Goal: Task Accomplishment & Management: Complete application form

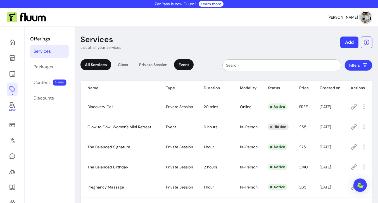
click at [189, 61] on div "Event" at bounding box center [184, 64] width 20 height 11
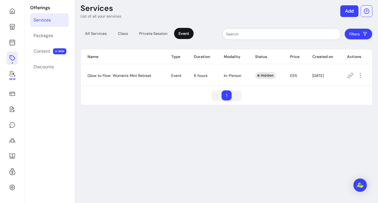
scroll to position [31, 0]
click at [11, 110] on icon at bounding box center [12, 110] width 5 height 6
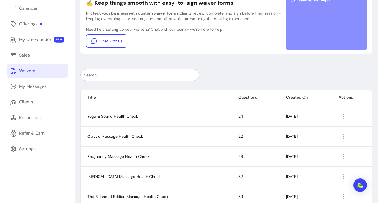
scroll to position [64, 0]
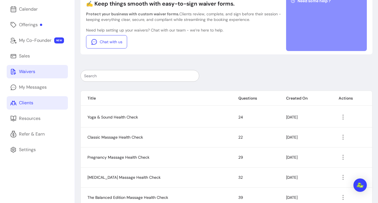
click at [50, 101] on link "Clients" at bounding box center [37, 102] width 61 height 13
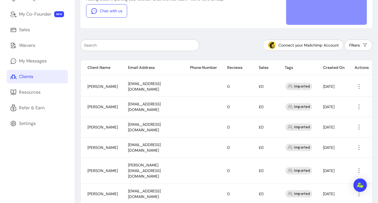
scroll to position [90, 0]
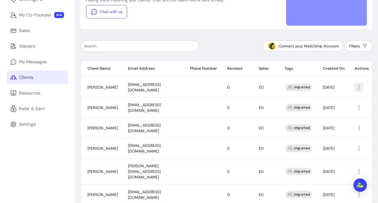
click at [359, 87] on icon "button" at bounding box center [358, 87] width 7 height 7
click at [328, 103] on span "Amend" at bounding box center [338, 100] width 41 height 6
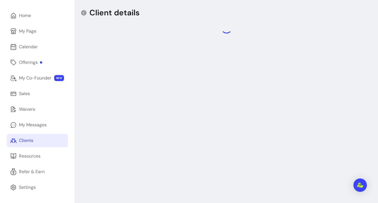
scroll to position [73, 0]
select select "*****"
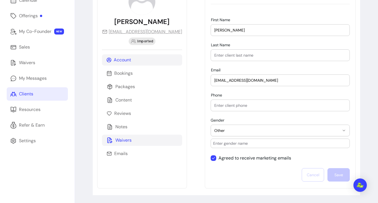
click at [121, 140] on p "Waivers" at bounding box center [123, 140] width 16 height 7
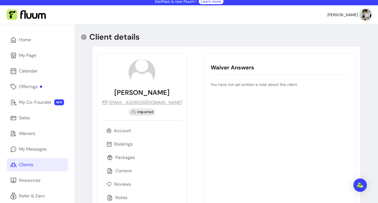
scroll to position [0, 0]
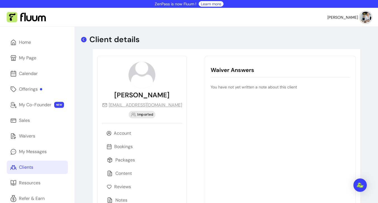
click at [83, 39] on icon at bounding box center [83, 39] width 7 height 7
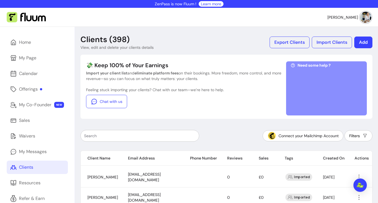
scroll to position [69, 0]
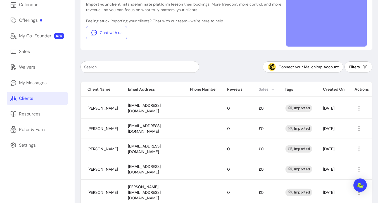
click at [265, 90] on th "Sales" at bounding box center [265, 89] width 26 height 15
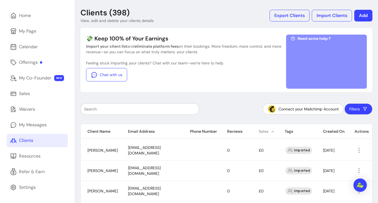
click at [261, 130] on th "Sales" at bounding box center [265, 131] width 26 height 15
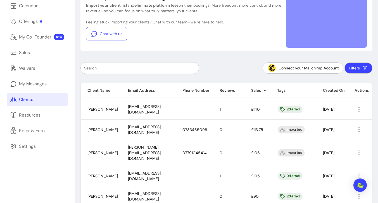
scroll to position [0, 21]
click at [360, 108] on icon "button" at bounding box center [358, 109] width 7 height 7
click at [331, 121] on span "Amend" at bounding box center [338, 122] width 41 height 6
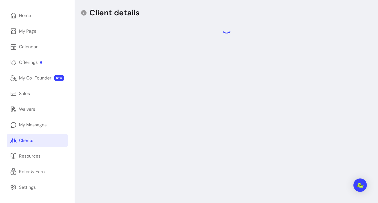
scroll to position [62, 0]
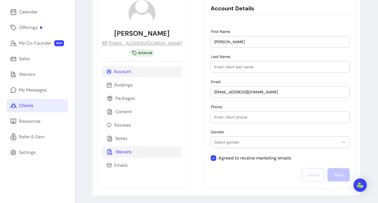
click at [128, 152] on p "Waivers" at bounding box center [123, 152] width 16 height 7
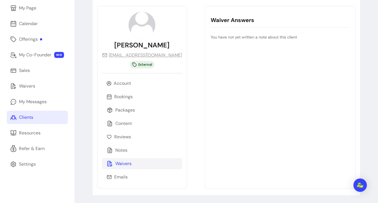
scroll to position [50, 0]
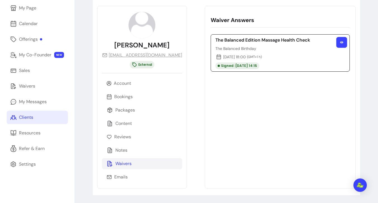
click at [343, 46] on button "button" at bounding box center [341, 42] width 11 height 11
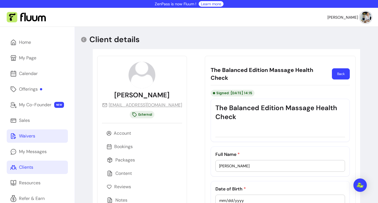
scroll to position [1, 0]
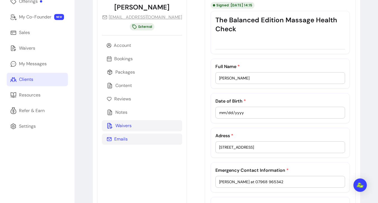
click at [118, 142] on p "Emails" at bounding box center [120, 139] width 13 height 7
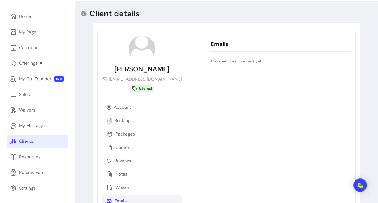
scroll to position [18, 0]
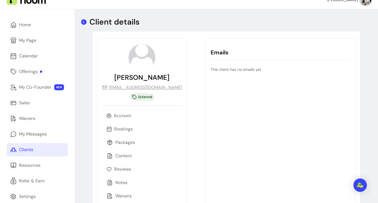
click at [84, 23] on icon at bounding box center [83, 22] width 7 height 7
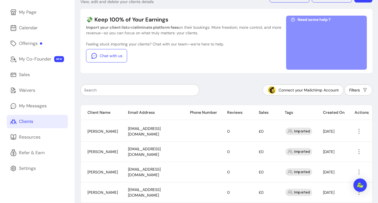
scroll to position [5, 0]
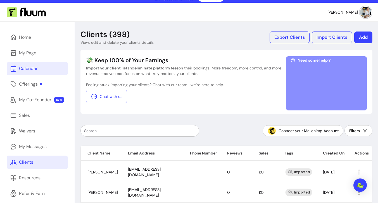
click at [11, 68] on icon at bounding box center [13, 47] width 95 height 80
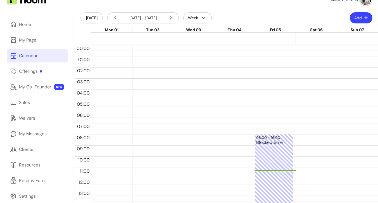
scroll to position [10, 0]
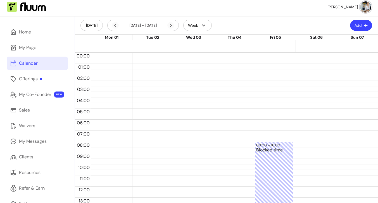
click at [362, 26] on button "Add" at bounding box center [361, 25] width 22 height 11
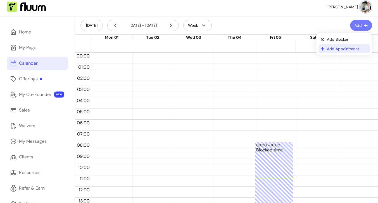
click at [331, 49] on span "Add Appointment" at bounding box center [347, 49] width 41 height 6
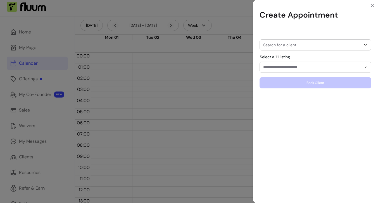
click at [290, 45] on input "Search for a client" at bounding box center [312, 45] width 98 height 6
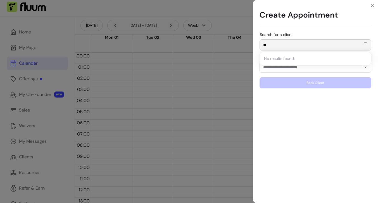
type input "*"
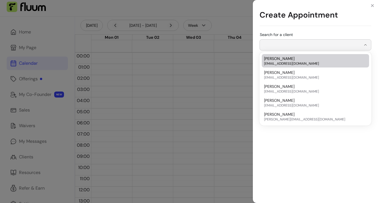
click at [272, 58] on span "[PERSON_NAME]" at bounding box center [279, 59] width 30 height 6
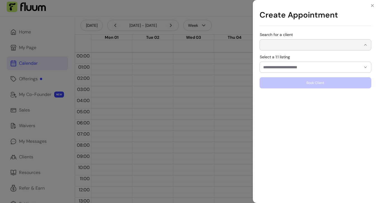
type input "**********"
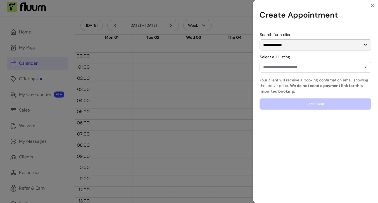
click at [278, 66] on input "Select a 1:1 listing" at bounding box center [307, 67] width 89 height 6
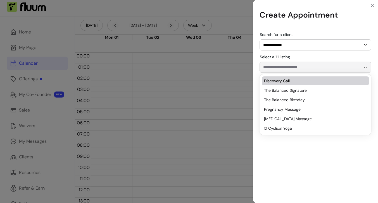
click at [291, 80] on span "Discovery Call" at bounding box center [312, 81] width 97 height 6
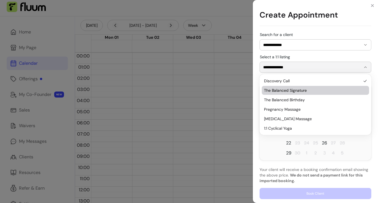
click at [299, 90] on span "The Balanced Signature" at bounding box center [312, 91] width 97 height 6
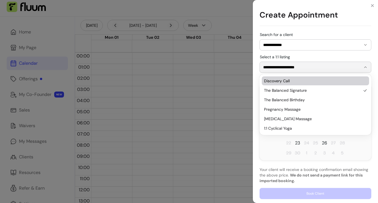
click at [330, 52] on div "**********" at bounding box center [315, 116] width 112 height 167
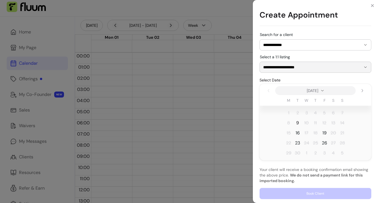
click at [297, 124] on span "9" at bounding box center [297, 123] width 3 height 7
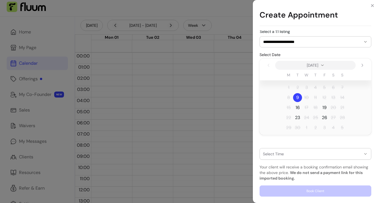
scroll to position [25, 0]
click at [273, 156] on div "button" at bounding box center [312, 154] width 98 height 4
click at [277, 154] on div "button" at bounding box center [312, 154] width 98 height 4
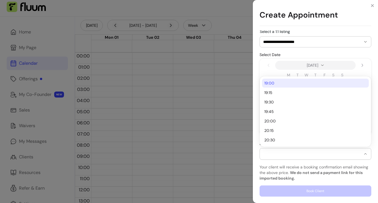
click at [265, 61] on div "[DATE]" at bounding box center [315, 65] width 112 height 13
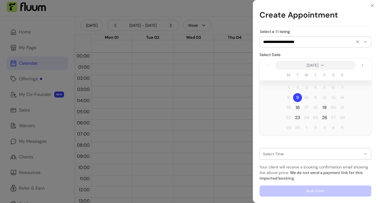
click at [292, 41] on input "**********" at bounding box center [307, 42] width 89 height 6
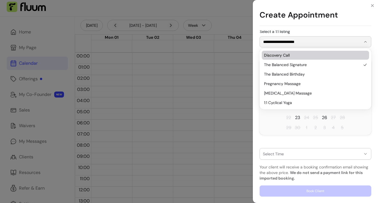
click at [288, 57] on span "Discovery Call" at bounding box center [312, 55] width 97 height 6
type input "**********"
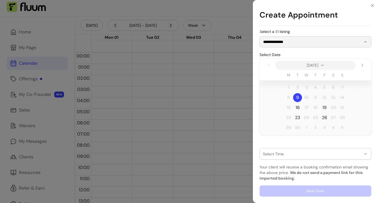
scroll to position [10, 0]
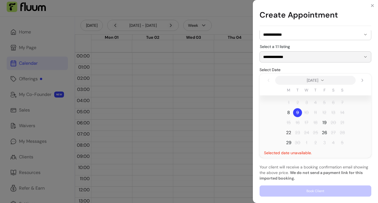
click at [289, 132] on span "22" at bounding box center [288, 133] width 5 height 7
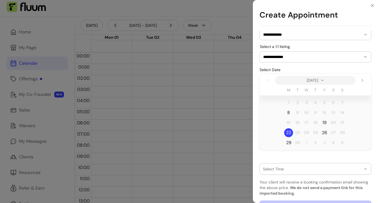
click at [283, 162] on div "Select Time ***** ***** ***** ***** ***** ***** ***** ***** ***** ***** ***** *…" at bounding box center [315, 166] width 112 height 18
click at [284, 171] on button "button" at bounding box center [315, 169] width 111 height 11
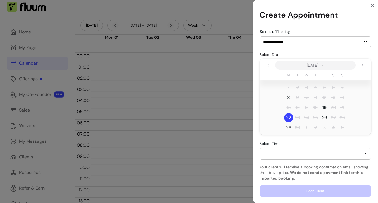
click at [282, 156] on div "button" at bounding box center [312, 154] width 98 height 4
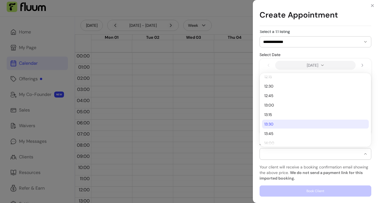
scroll to position [111, 0]
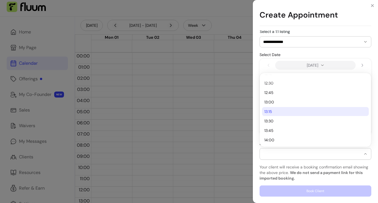
click at [257, 66] on div "**********" at bounding box center [315, 116] width 125 height 173
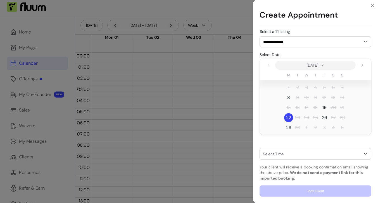
scroll to position [0, 0]
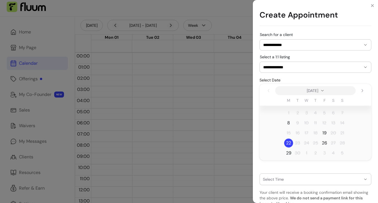
click at [326, 142] on span "26" at bounding box center [324, 143] width 5 height 7
click at [289, 152] on span "29" at bounding box center [288, 153] width 5 height 7
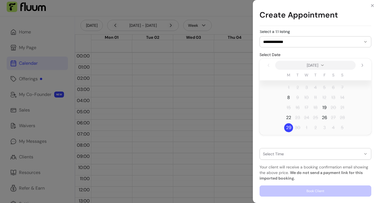
scroll to position [25, 0]
click at [41, 76] on div "**********" at bounding box center [189, 101] width 378 height 203
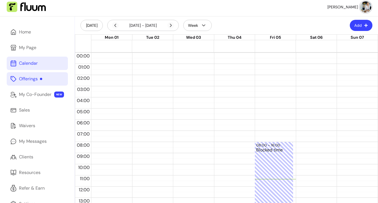
click at [35, 79] on div "Offerings" at bounding box center [30, 79] width 23 height 7
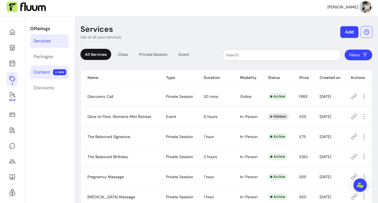
click at [40, 75] on div "Content" at bounding box center [42, 72] width 16 height 7
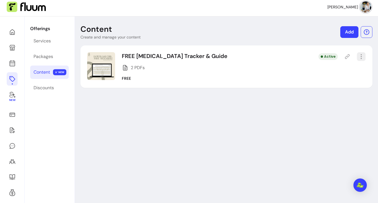
click at [361, 55] on icon "button" at bounding box center [361, 56] width 6 height 6
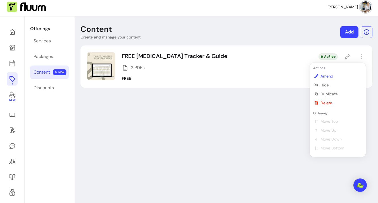
click at [331, 77] on span "Amend" at bounding box center [340, 76] width 41 height 6
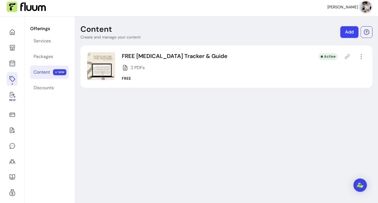
select select "***"
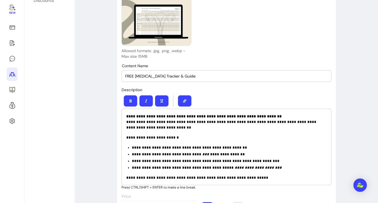
click at [14, 73] on icon at bounding box center [12, 74] width 7 height 7
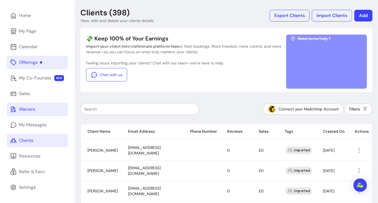
scroll to position [98, 0]
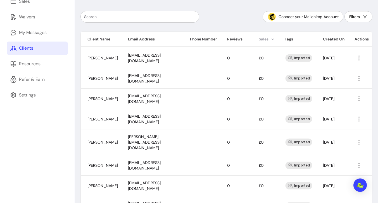
click at [262, 38] on th "Sales" at bounding box center [265, 39] width 26 height 15
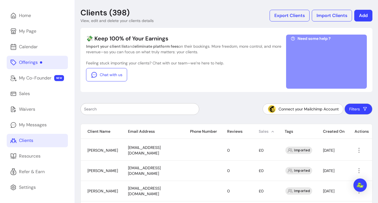
click at [270, 131] on th "Sales" at bounding box center [265, 131] width 26 height 15
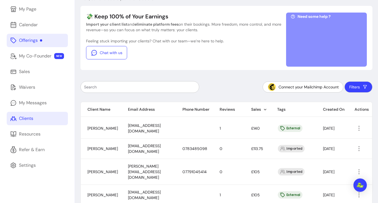
scroll to position [0, 21]
click at [358, 129] on icon "button" at bounding box center [358, 128] width 6 height 6
click at [336, 142] on span "Amend" at bounding box center [338, 141] width 41 height 6
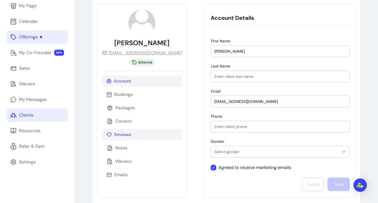
scroll to position [56, 0]
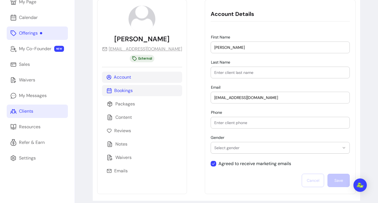
click at [135, 89] on div "Bookings" at bounding box center [142, 90] width 80 height 11
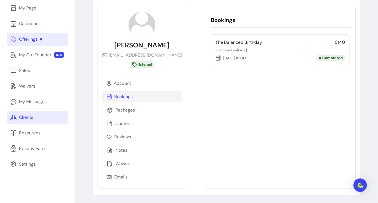
scroll to position [50, 0]
click at [126, 109] on p "Packages" at bounding box center [125, 110] width 20 height 7
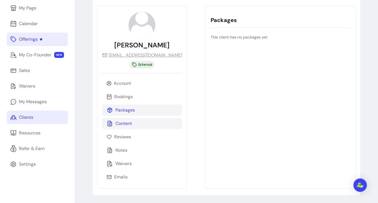
click at [124, 121] on p "Content" at bounding box center [123, 123] width 16 height 7
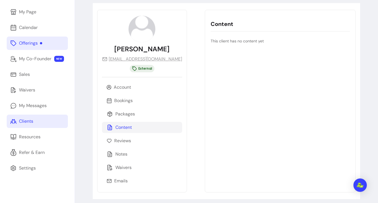
scroll to position [46, 0]
click at [211, 25] on p "Content" at bounding box center [280, 24] width 139 height 8
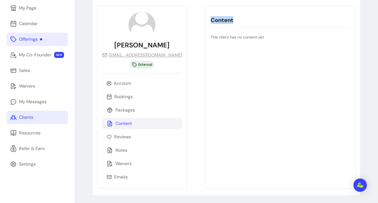
scroll to position [49, 0]
click at [205, 30] on div "Content This client has no content yet" at bounding box center [280, 97] width 151 height 183
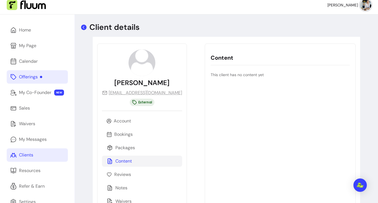
click at [87, 29] on icon at bounding box center [83, 27] width 7 height 7
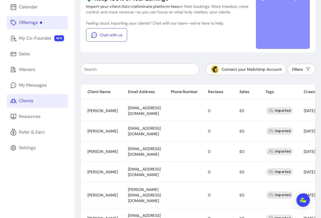
scroll to position [67, 0]
click at [254, 89] on th "Sales" at bounding box center [246, 91] width 26 height 15
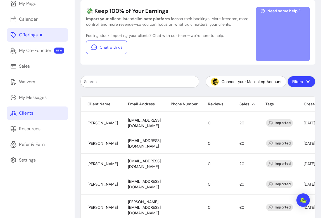
scroll to position [103, 0]
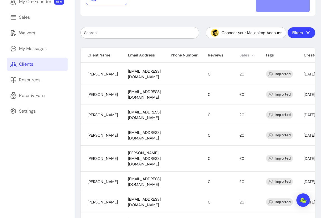
click at [259, 54] on th "Sales" at bounding box center [246, 55] width 26 height 15
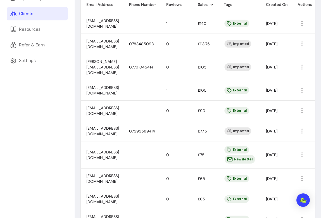
scroll to position [0, 78]
click at [301, 41] on icon "button" at bounding box center [301, 43] width 6 height 6
click at [263, 54] on li "Amend" at bounding box center [277, 56] width 51 height 9
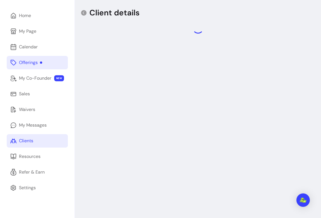
select select "******"
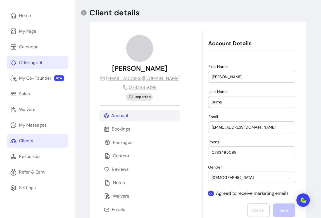
scroll to position [47, 0]
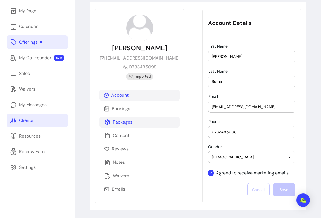
click at [129, 121] on p "Packages" at bounding box center [123, 122] width 20 height 7
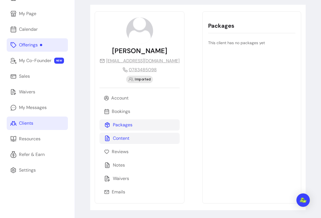
click at [129, 137] on p "Content" at bounding box center [121, 138] width 16 height 7
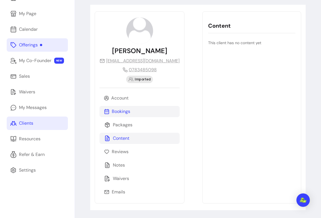
click at [130, 111] on p "Bookings" at bounding box center [121, 111] width 18 height 7
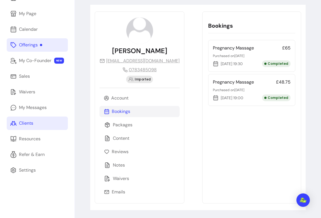
click at [130, 171] on div "Account Bookings Packages Content Reviews Notes Waivers Emails" at bounding box center [139, 144] width 80 height 105
click at [130, 175] on div "Waivers" at bounding box center [139, 178] width 80 height 11
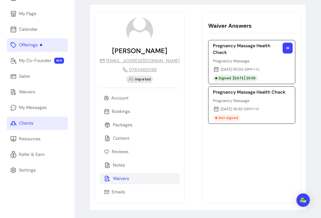
click at [286, 48] on icon "button" at bounding box center [287, 48] width 3 height 2
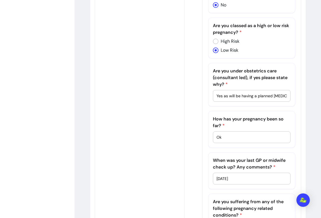
scroll to position [1494, 0]
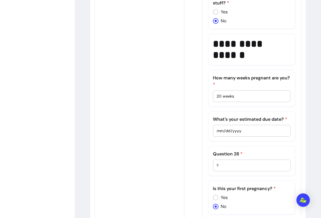
click at [231, 160] on div "?" at bounding box center [251, 165] width 70 height 11
click at [228, 162] on input "?" at bounding box center [251, 165] width 70 height 6
click at [219, 162] on input "?" at bounding box center [251, 165] width 70 height 6
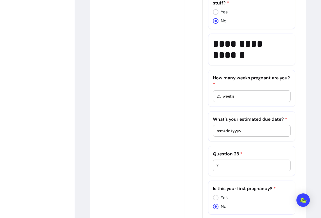
click at [219, 162] on input "?" at bounding box center [251, 165] width 70 height 6
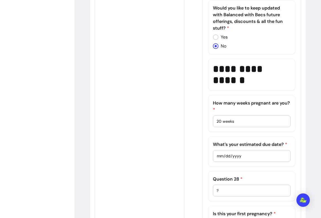
scroll to position [1465, 0]
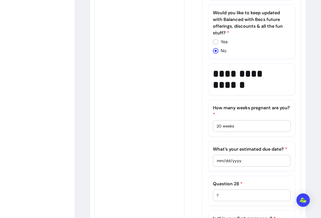
click at [220, 157] on input "[DATE]" at bounding box center [251, 160] width 70 height 6
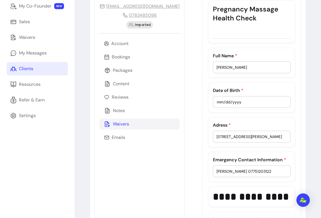
scroll to position [98, 0]
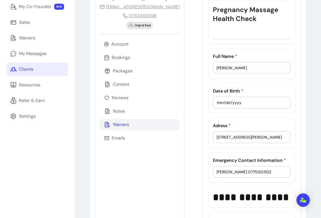
click at [225, 68] on input "[PERSON_NAME]" at bounding box center [251, 68] width 70 height 6
click at [261, 61] on div "Full Name * [PERSON_NAME]" at bounding box center [252, 63] width 78 height 21
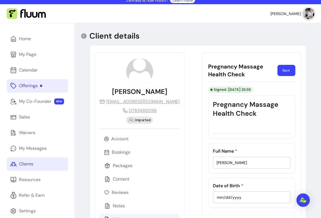
scroll to position [5, 0]
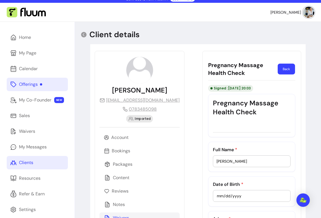
click at [284, 72] on button "Back" at bounding box center [286, 69] width 17 height 11
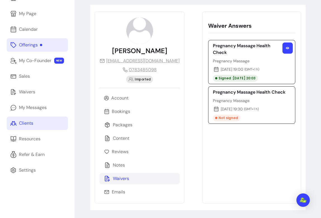
scroll to position [44, 0]
click at [216, 106] on p "[DATE] 19:30 ( GMT+1 h )" at bounding box center [249, 109] width 73 height 7
click at [287, 50] on button "button" at bounding box center [287, 48] width 10 height 11
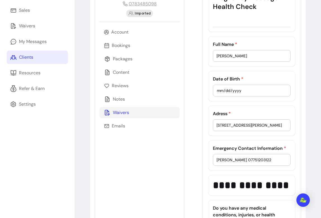
scroll to position [116, 0]
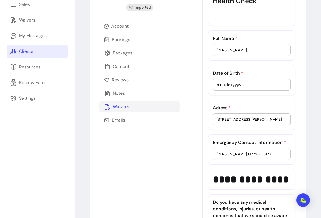
click at [232, 45] on div "[PERSON_NAME]" at bounding box center [251, 49] width 70 height 11
click at [230, 46] on div "[PERSON_NAME]" at bounding box center [251, 49] width 70 height 11
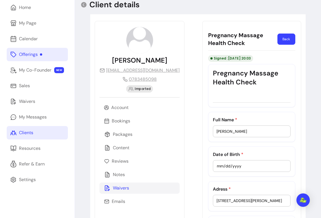
scroll to position [0, 0]
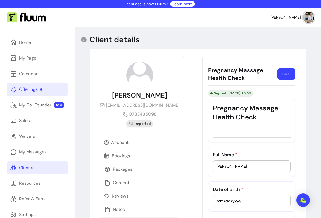
click at [259, 153] on p "Full Name *" at bounding box center [252, 154] width 78 height 7
click at [290, 69] on button "Back" at bounding box center [286, 73] width 18 height 11
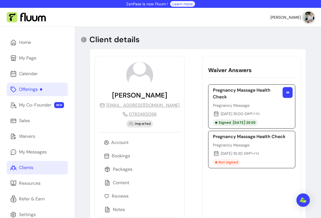
click at [287, 93] on icon "button" at bounding box center [287, 92] width 3 height 3
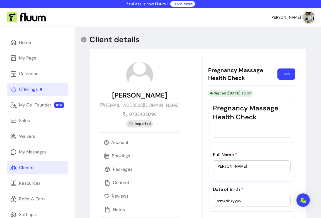
click at [249, 169] on input "[PERSON_NAME]" at bounding box center [251, 166] width 70 height 6
click at [228, 169] on div "[PERSON_NAME]" at bounding box center [251, 166] width 70 height 11
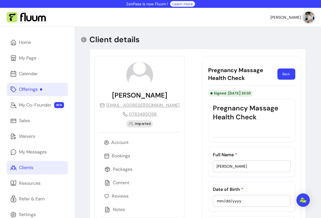
click at [228, 169] on div "[PERSON_NAME]" at bounding box center [251, 166] width 70 height 11
